Goal: Task Accomplishment & Management: Manage account settings

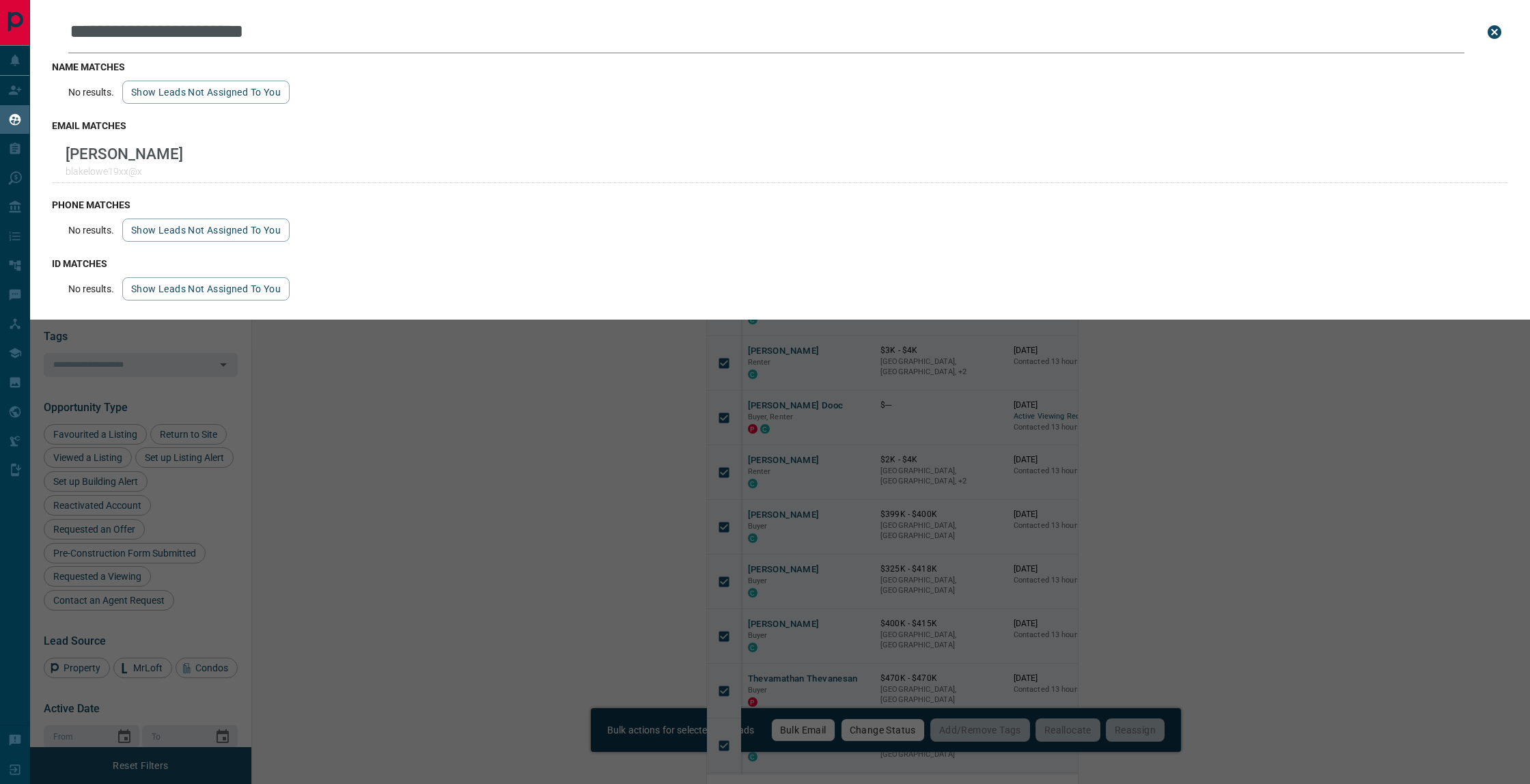
scroll to position [187, 0]
click at [241, 366] on div "**********" at bounding box center [795, 392] width 1530 height 784
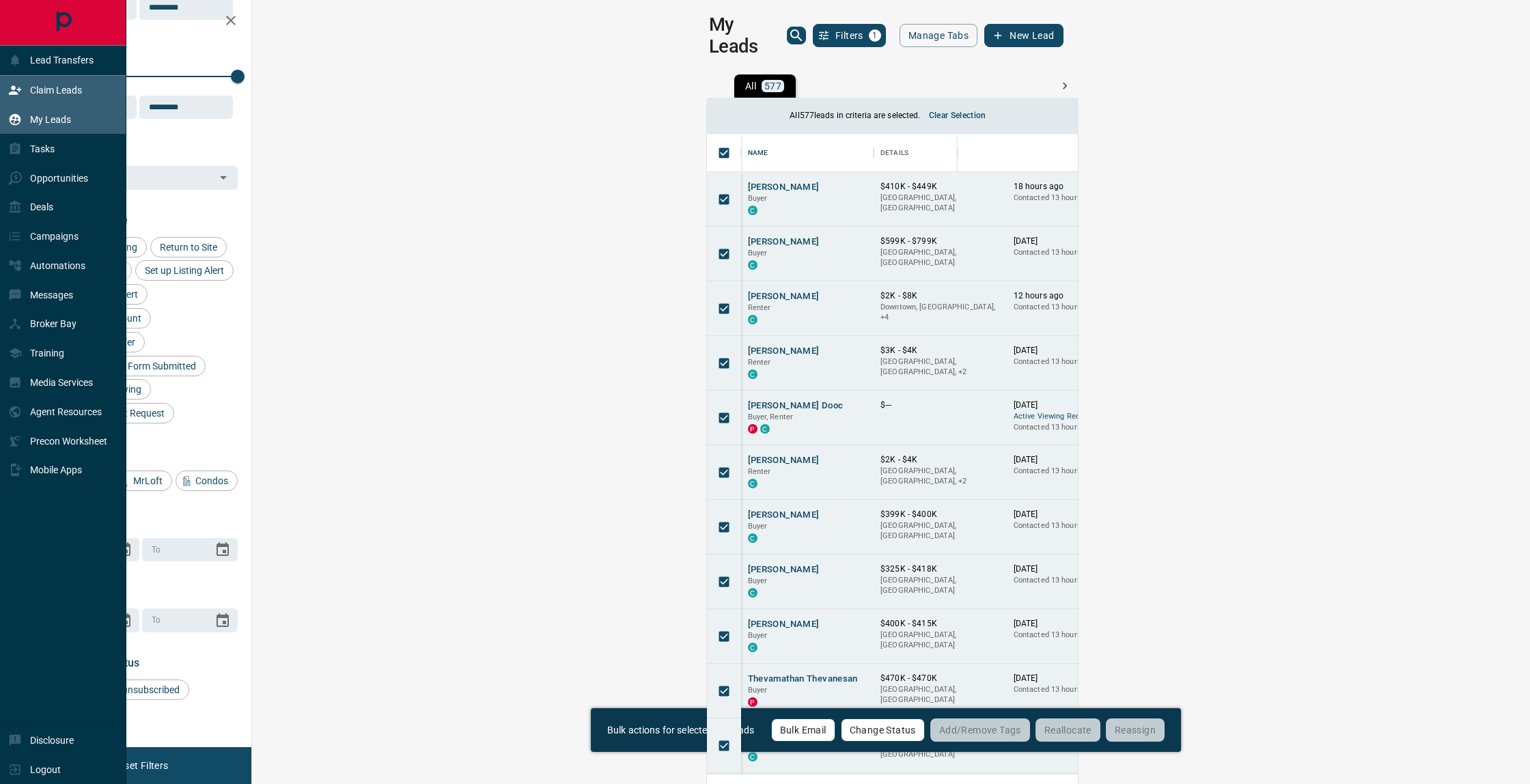
click at [61, 87] on p "Claim Leads" at bounding box center [56, 90] width 52 height 11
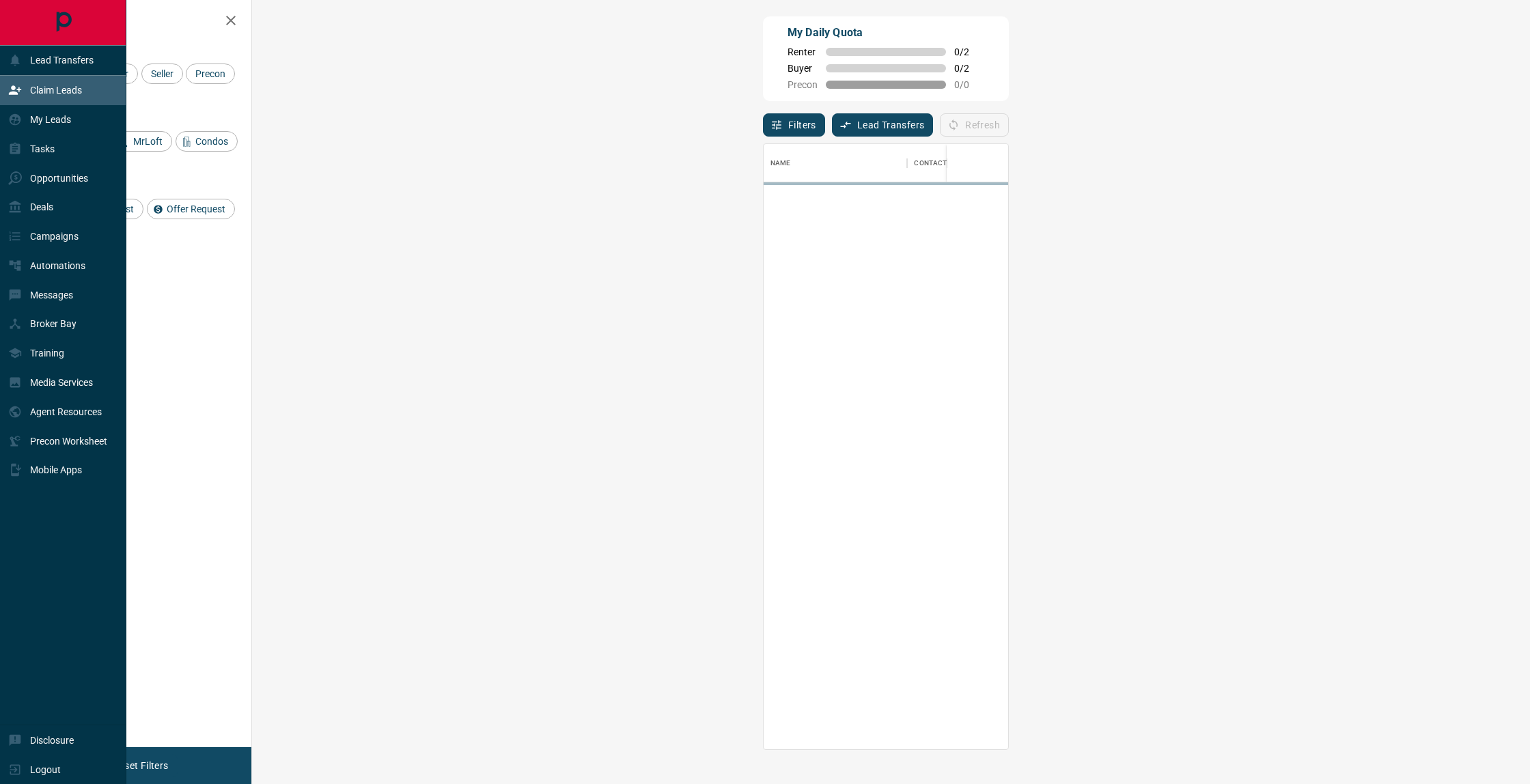
scroll to position [605, 1249]
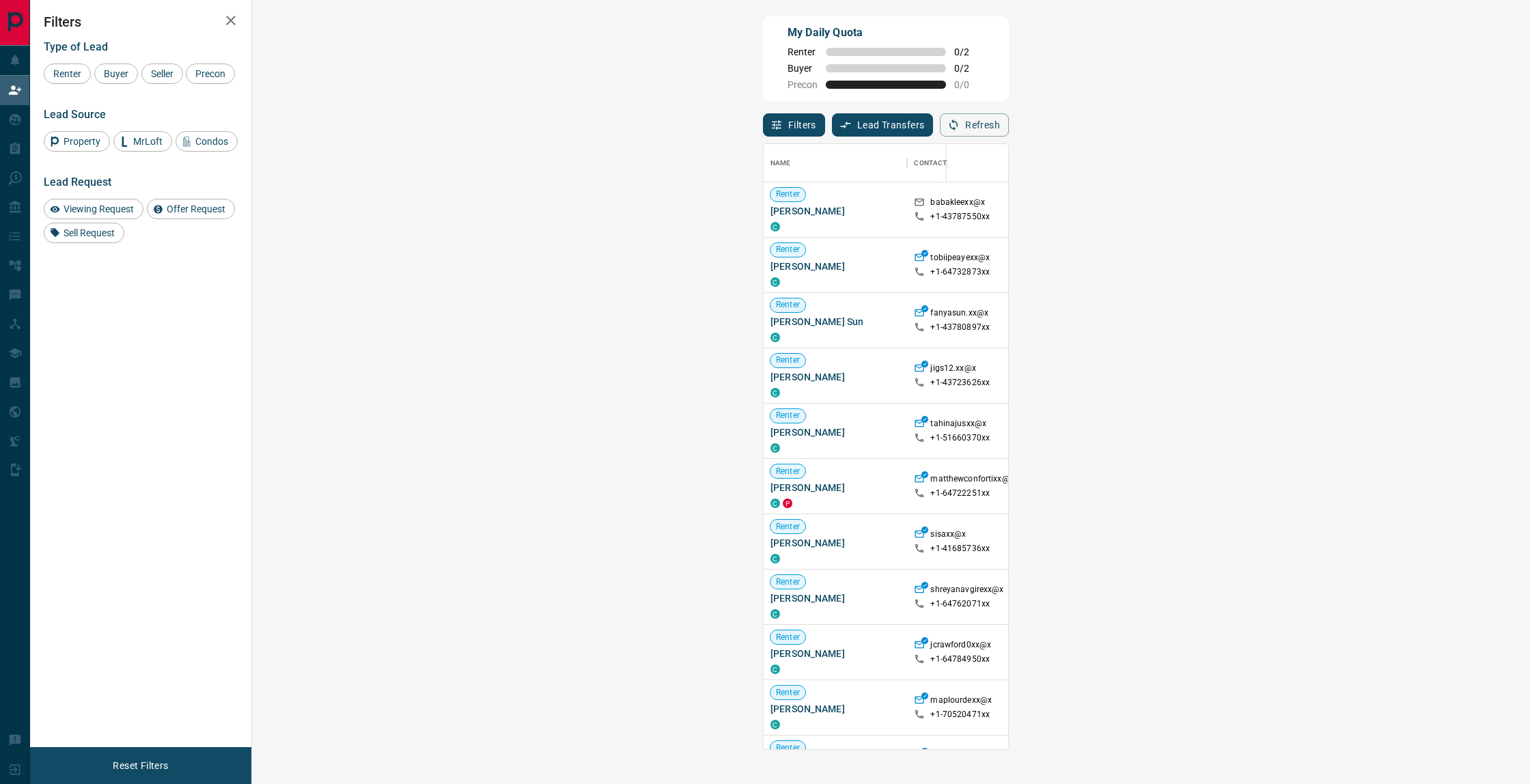
click at [1362, 594] on span "Viewing Request ( 2 )" at bounding box center [1399, 597] width 75 height 9
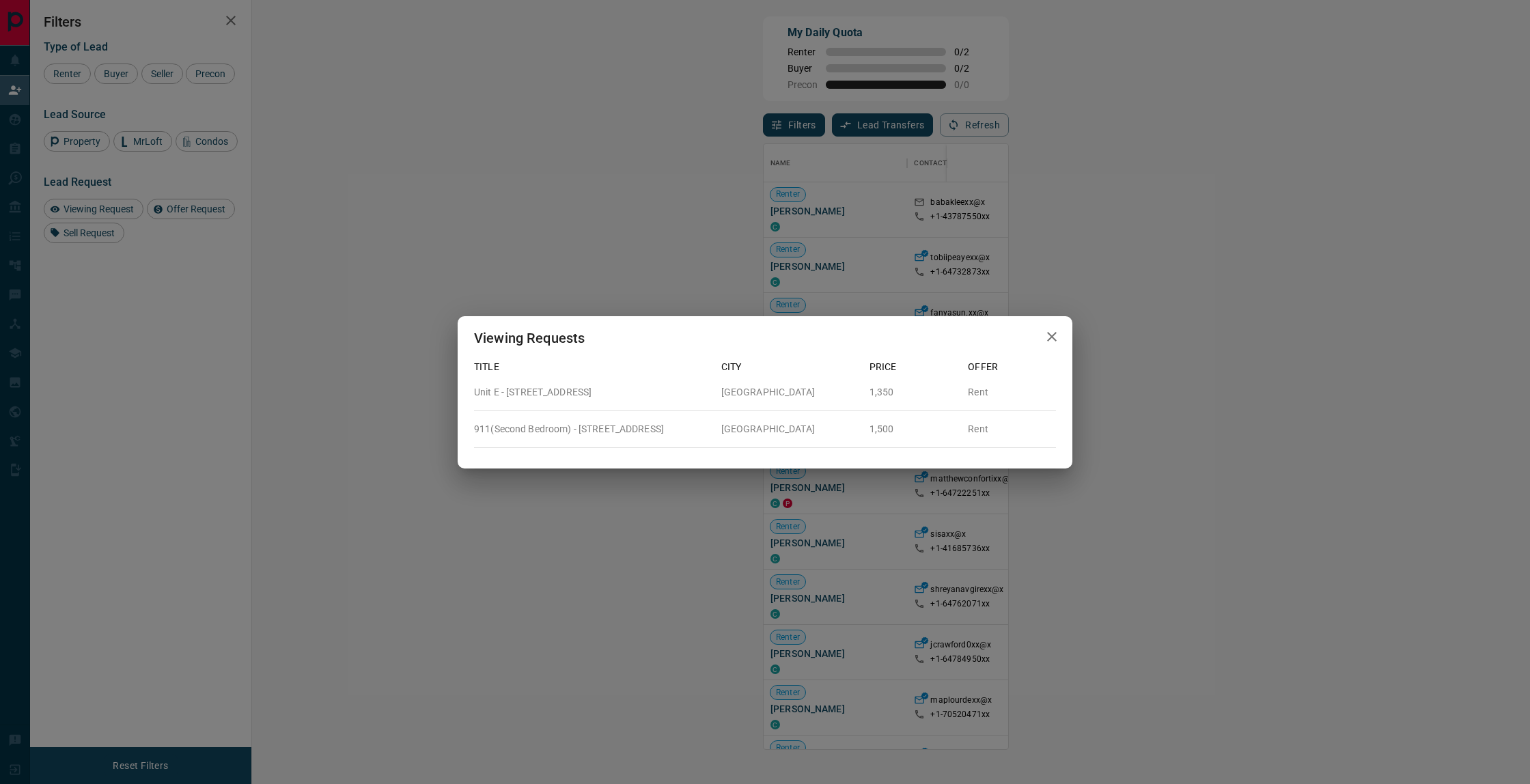
click at [906, 564] on div "Viewing Requests Title City Price Offer Unit E - 185 Eglinton Avenue W Toronto …" at bounding box center [765, 392] width 1530 height 784
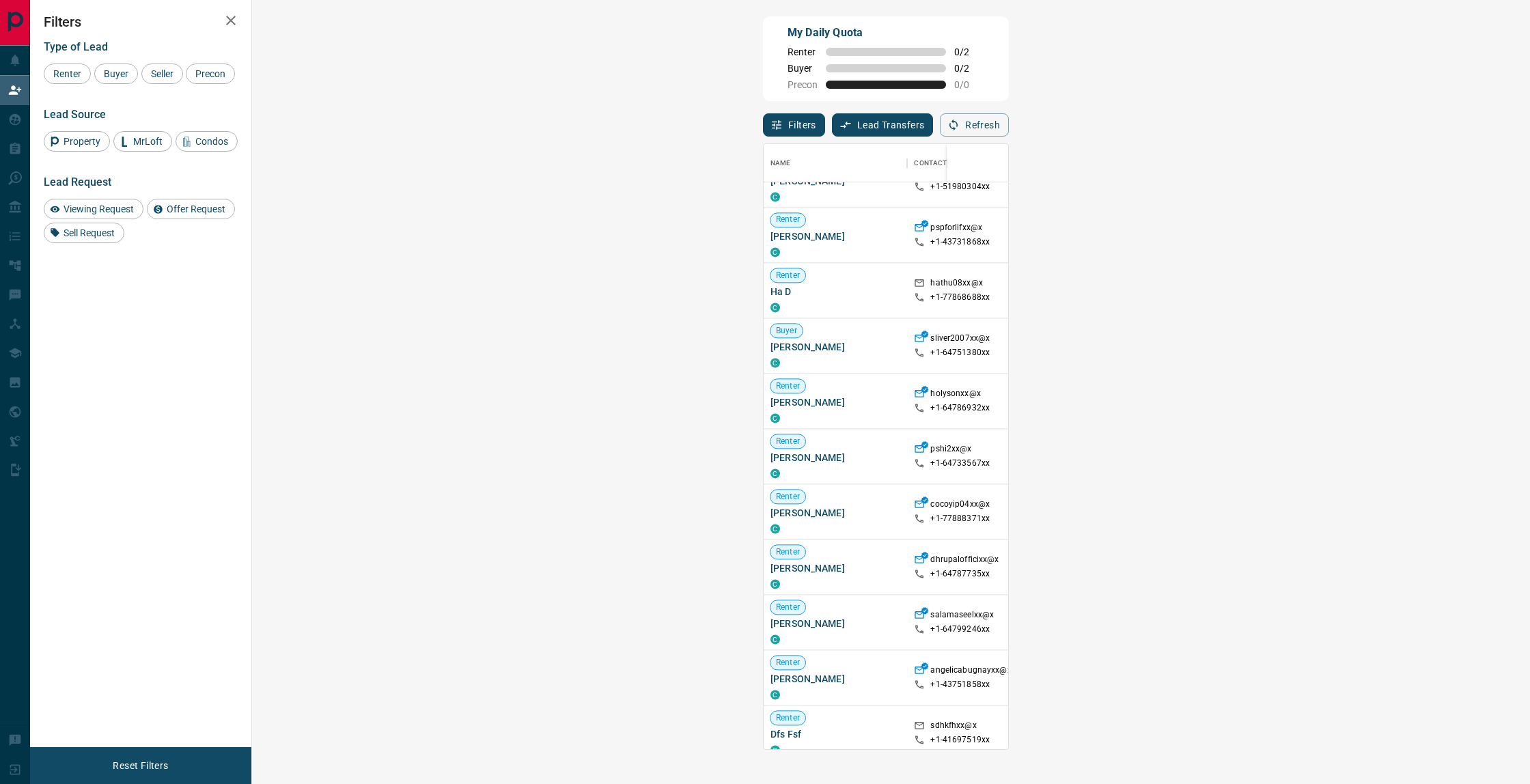
scroll to position [1637, 0]
click at [1362, 565] on span "Viewing Request ( 5 )" at bounding box center [1399, 564] width 75 height 9
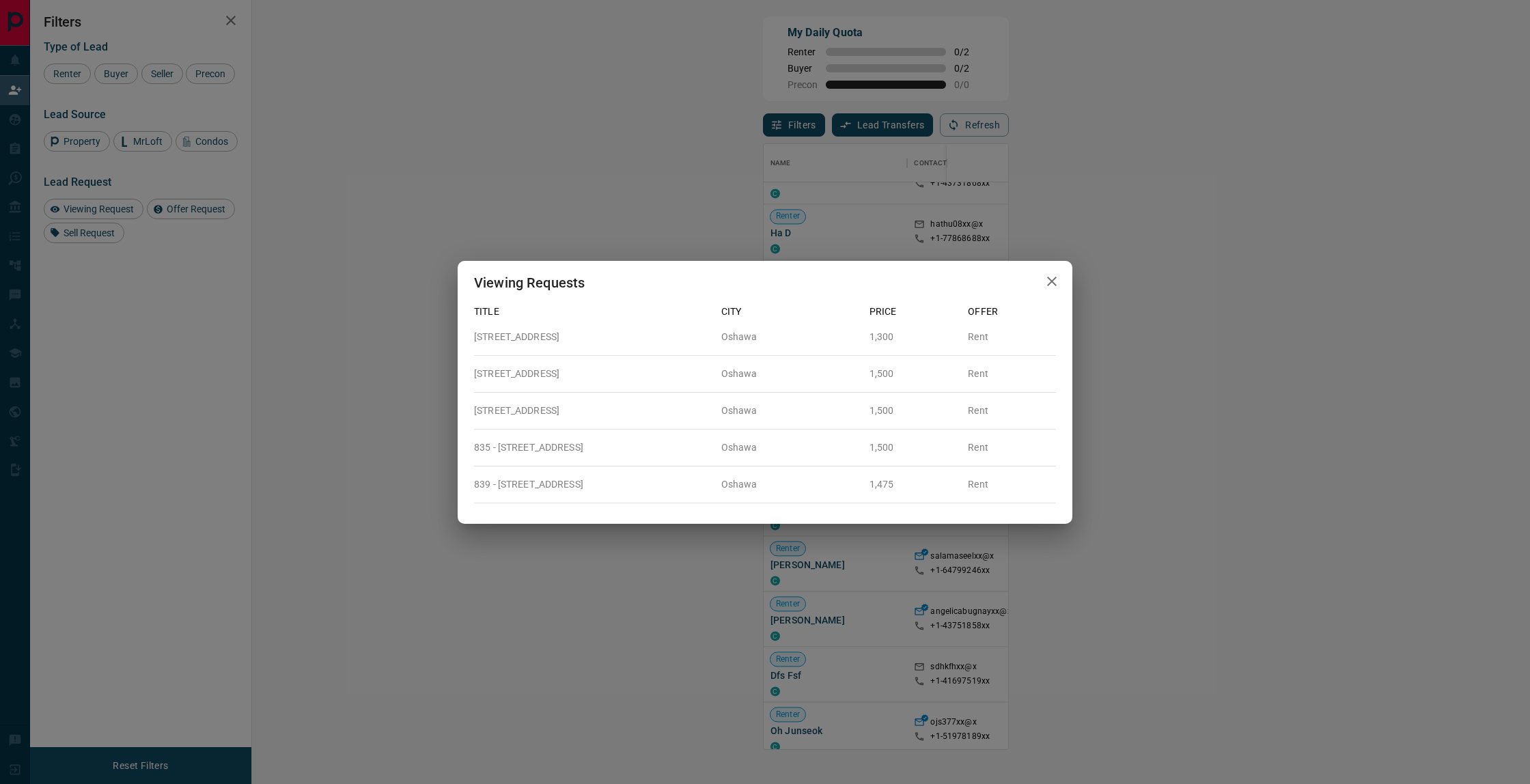
click at [912, 565] on div "Viewing Requests Title City Price Offer 304 - 1800 Simcoe Street Oshawa 1,300 R…" at bounding box center [765, 392] width 1530 height 784
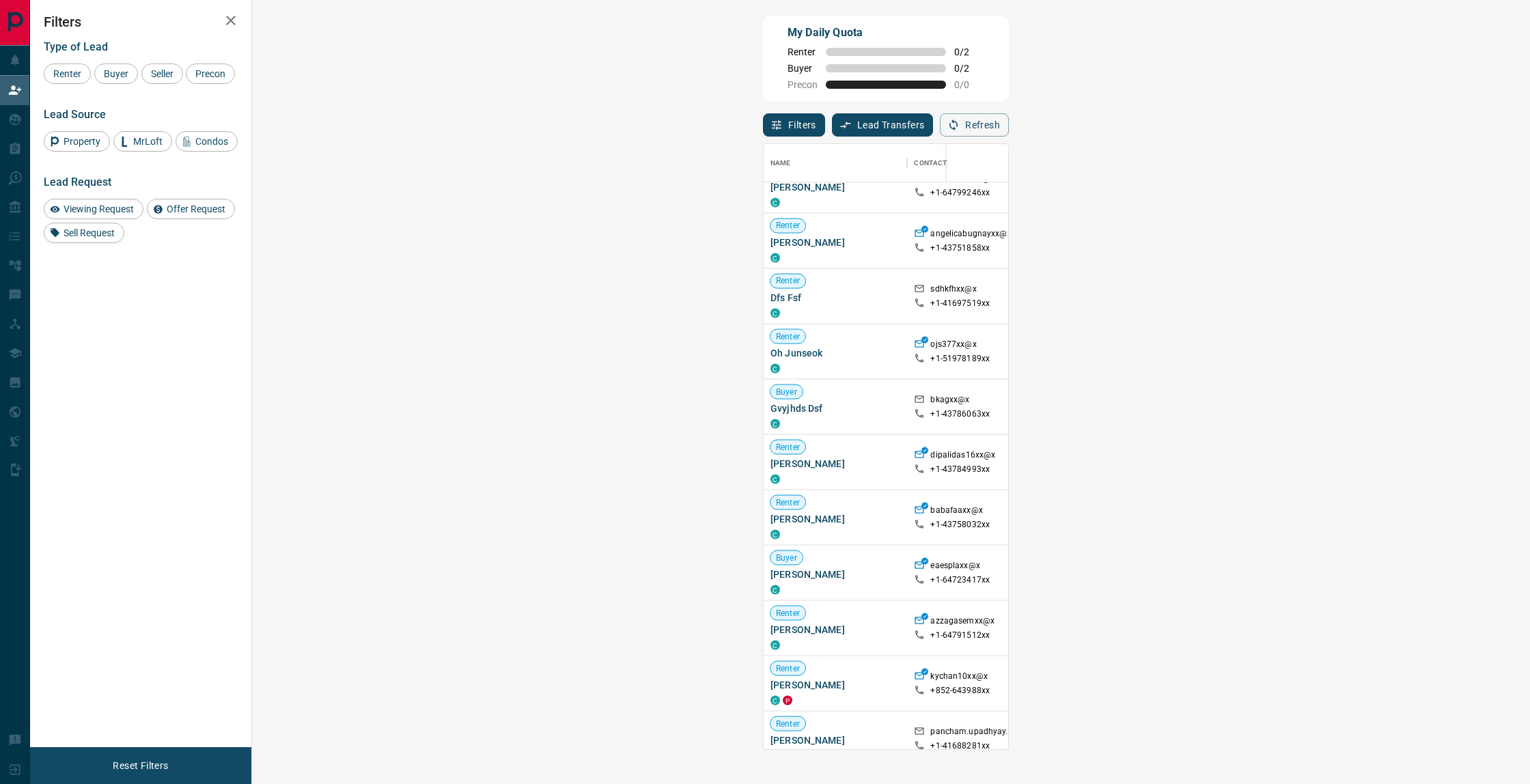
scroll to position [2101, 0]
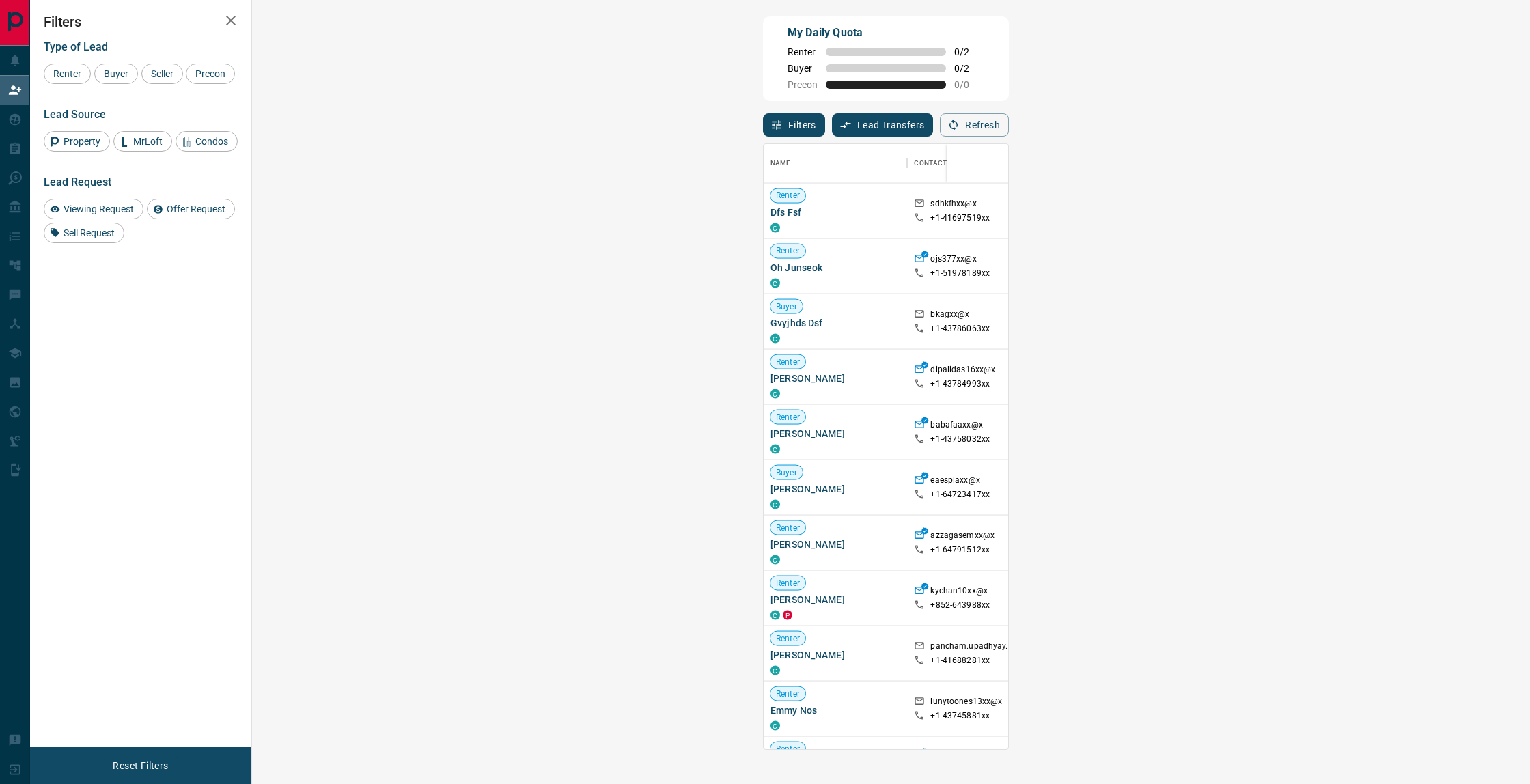
click at [1362, 433] on span "Viewing Request ( 1 )" at bounding box center [1399, 432] width 75 height 9
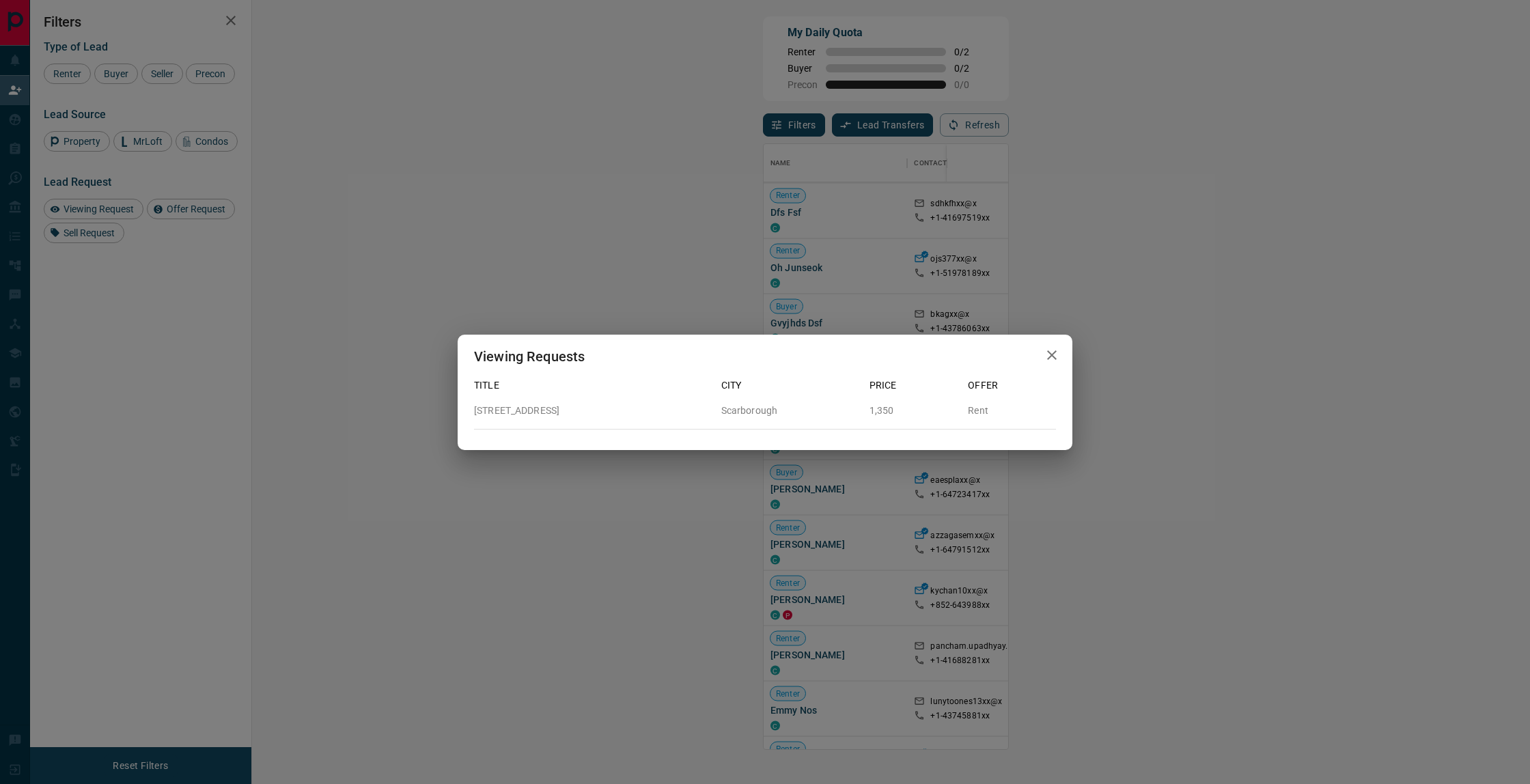
click at [888, 535] on div "Viewing Requests Title City Price Offer 259 Huntingdale Boulevard Scarborough 1…" at bounding box center [765, 392] width 1530 height 784
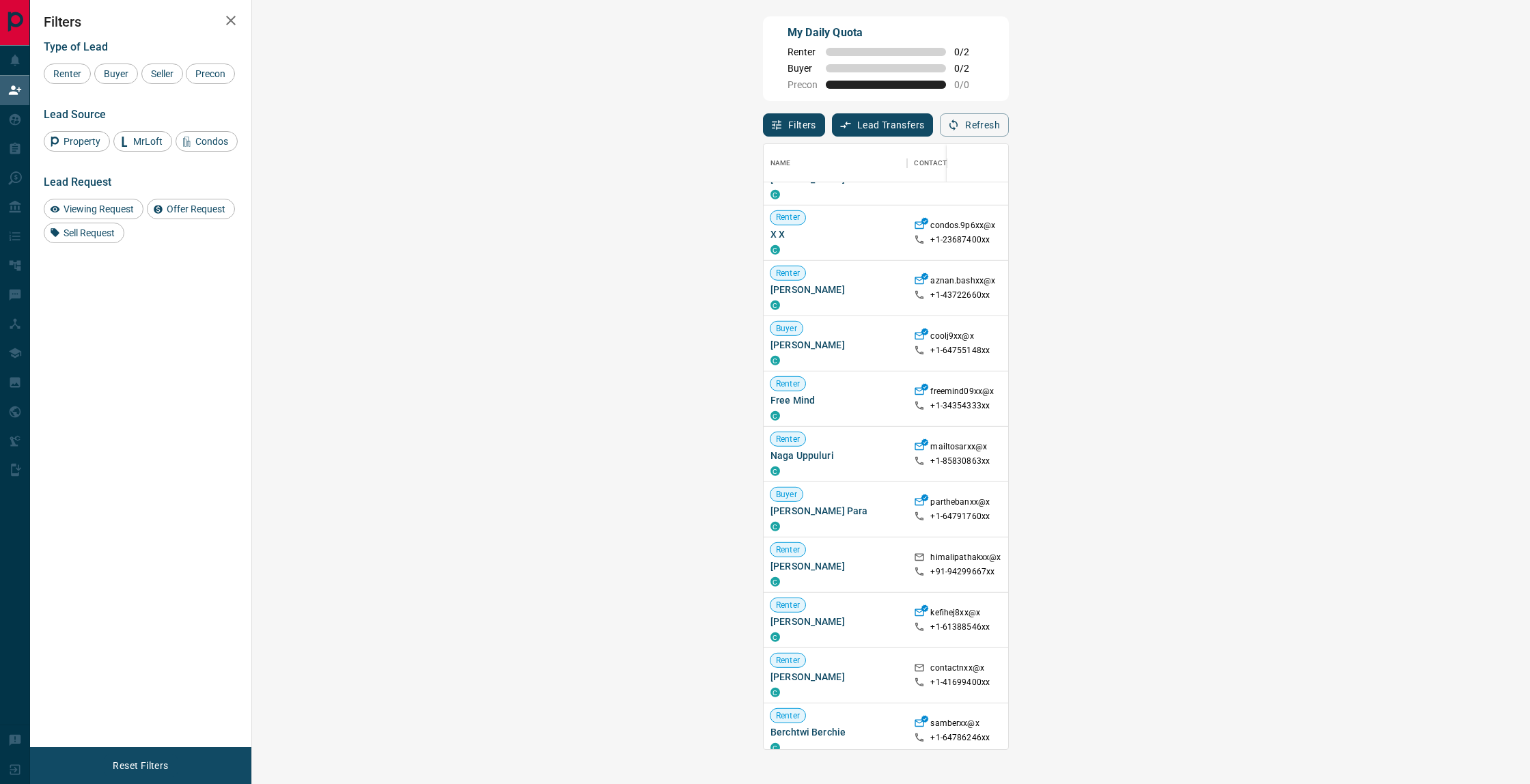
scroll to position [3042, 0]
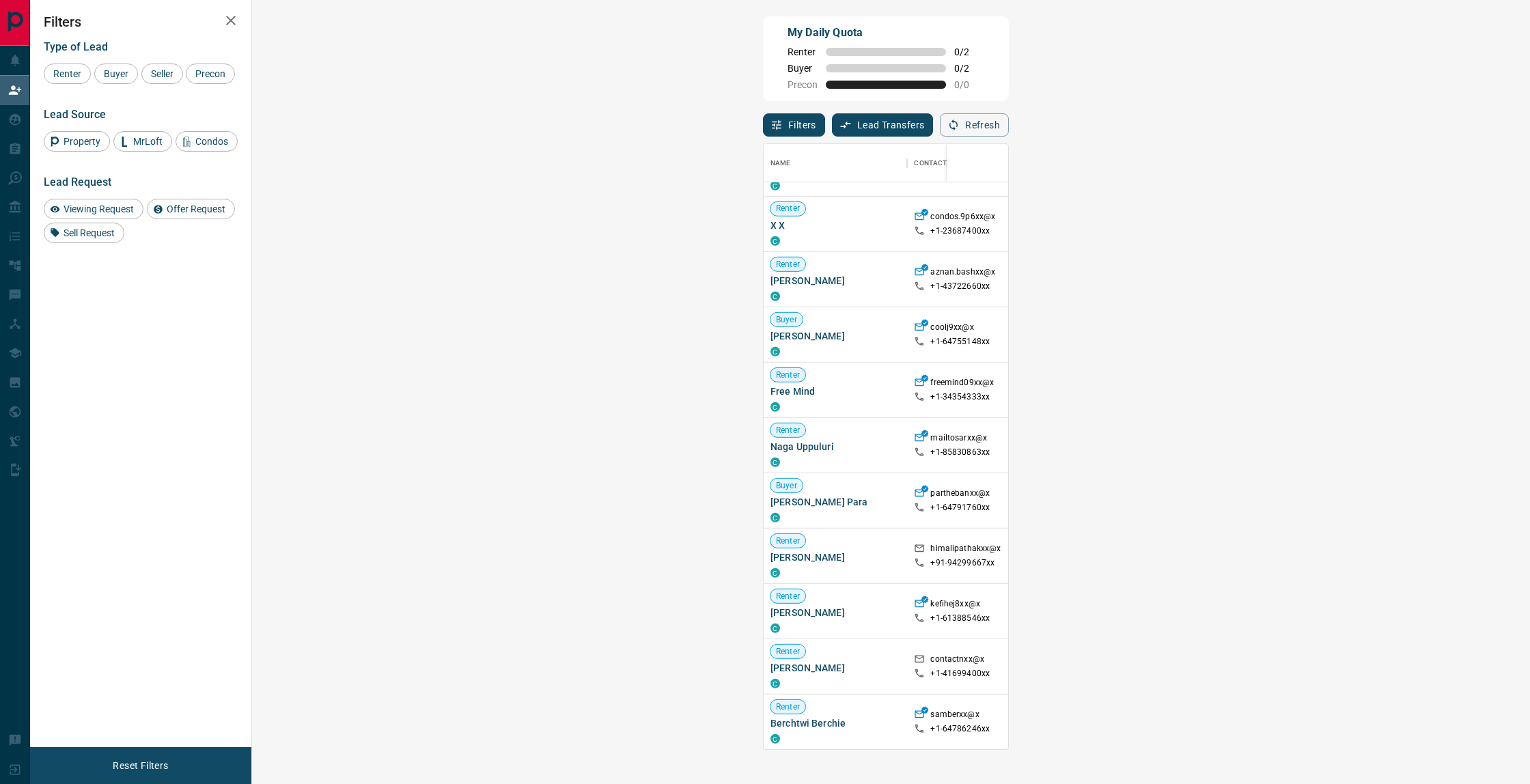
click at [1362, 385] on span "Viewing Request ( 1 )" at bounding box center [1399, 390] width 75 height 9
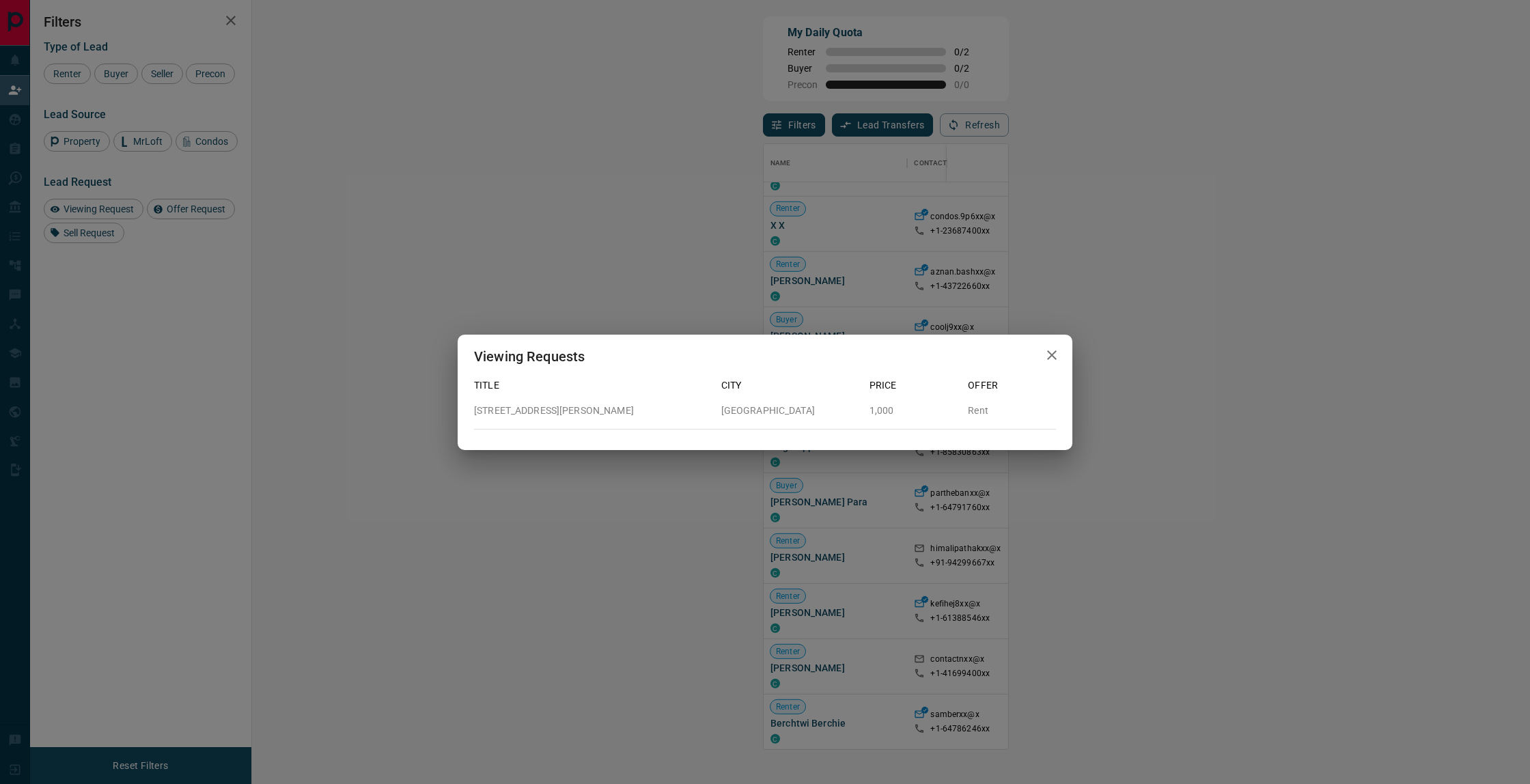
click at [890, 479] on div "Viewing Requests Title City Price Offer 1701 - 28 Freeland Street Toronto 1,000…" at bounding box center [765, 392] width 1530 height 784
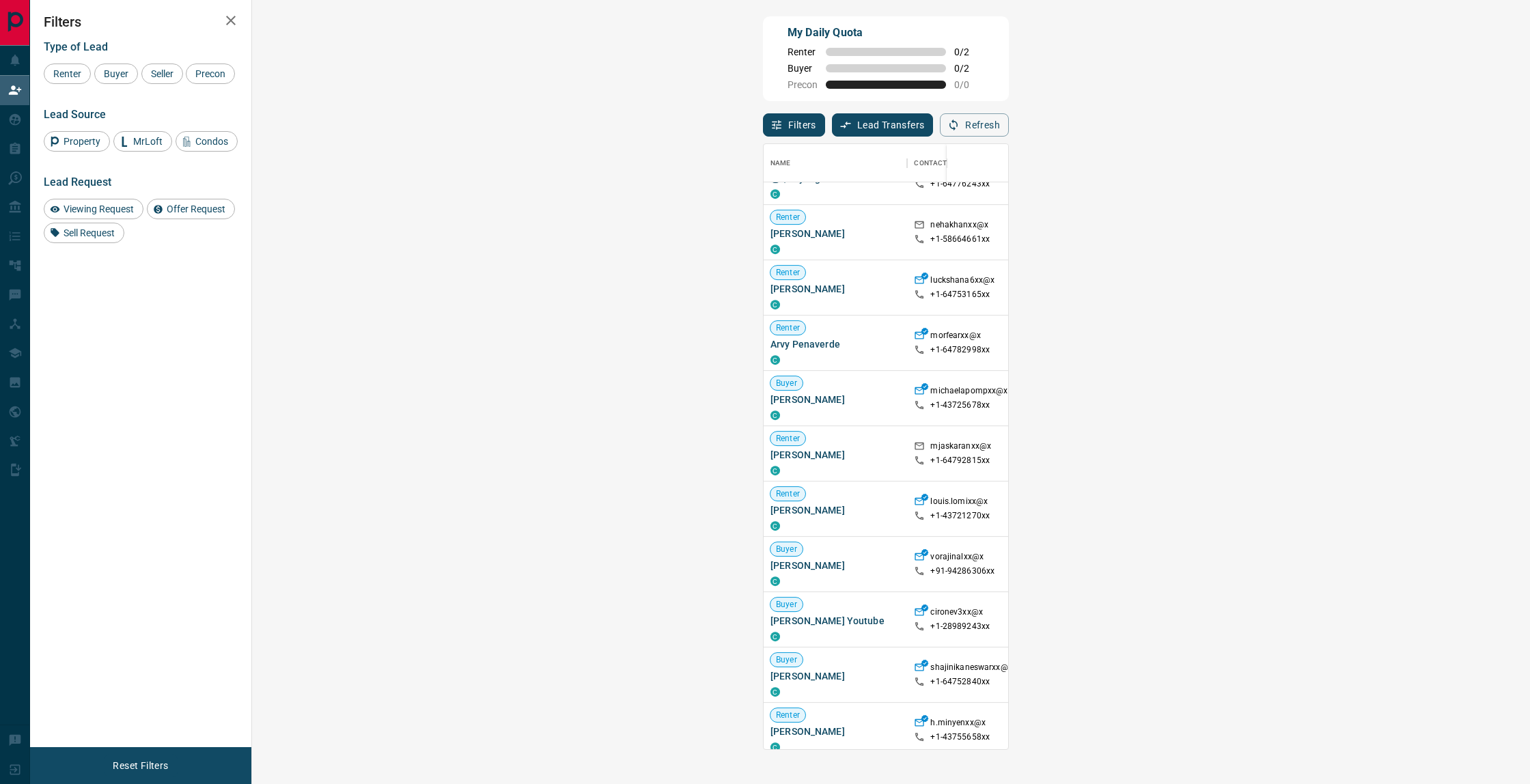
scroll to position [0, 0]
